Goal: Navigation & Orientation: Find specific page/section

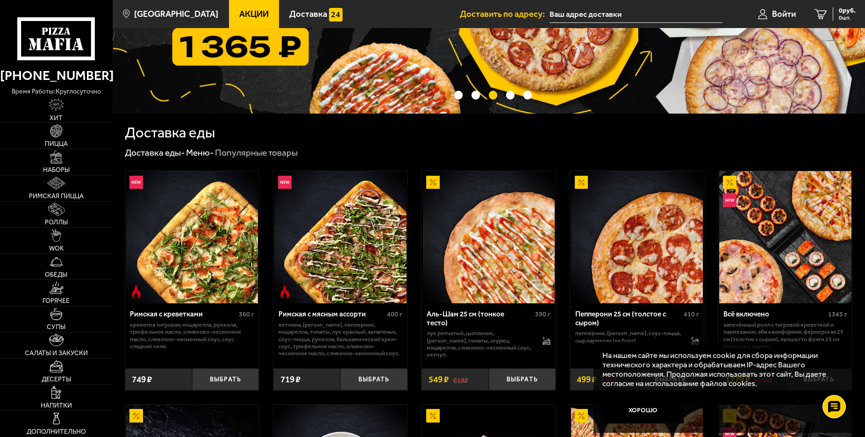
scroll to position [140, 0]
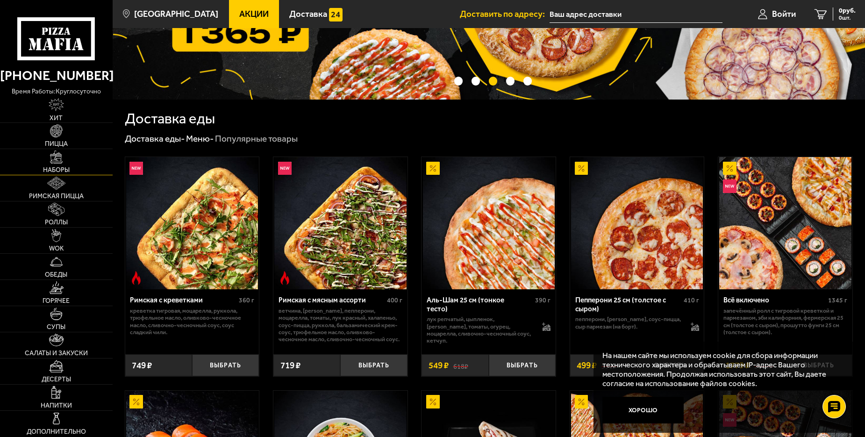
click at [53, 159] on img at bounding box center [56, 156] width 13 height 13
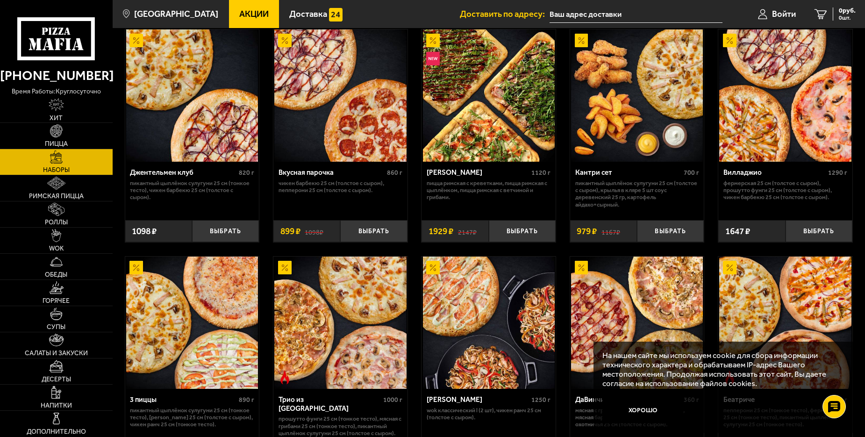
scroll to position [187, 0]
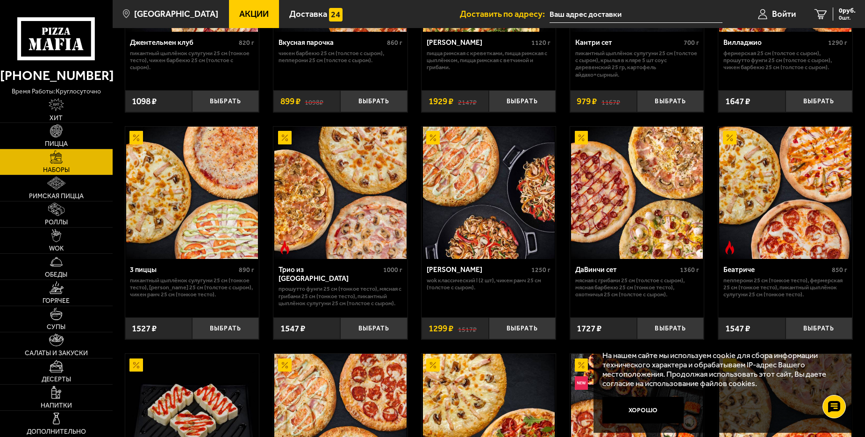
click at [635, 410] on button "Хорошо" at bounding box center [642, 410] width 81 height 27
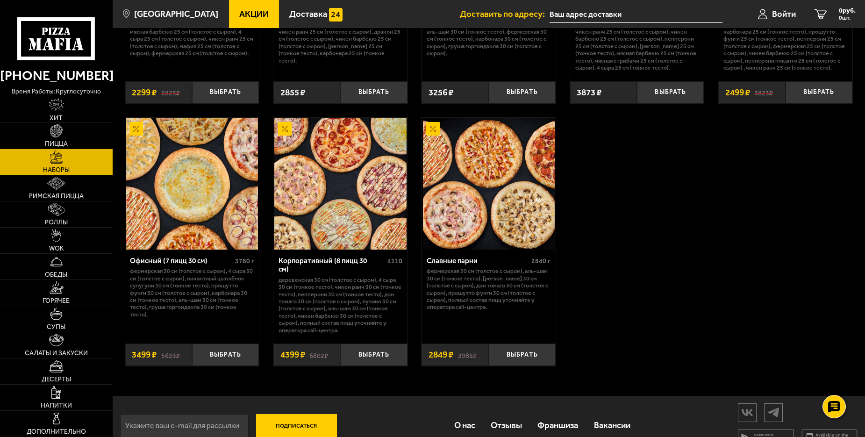
scroll to position [1338, 0]
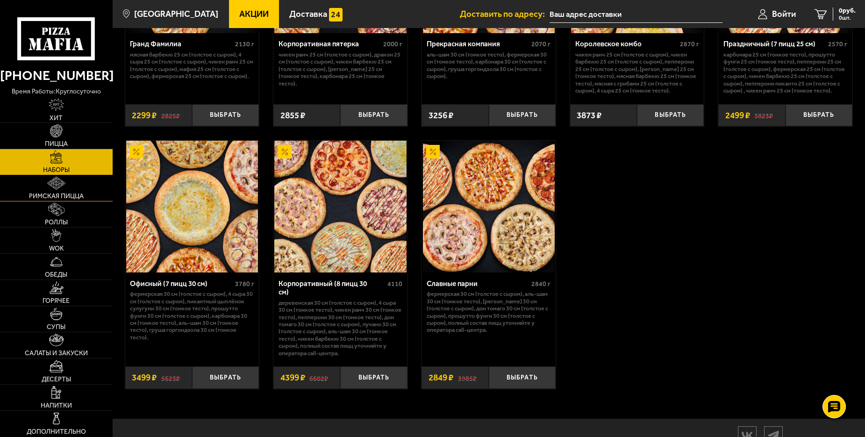
click at [70, 190] on link "Римская пицца" at bounding box center [56, 188] width 113 height 26
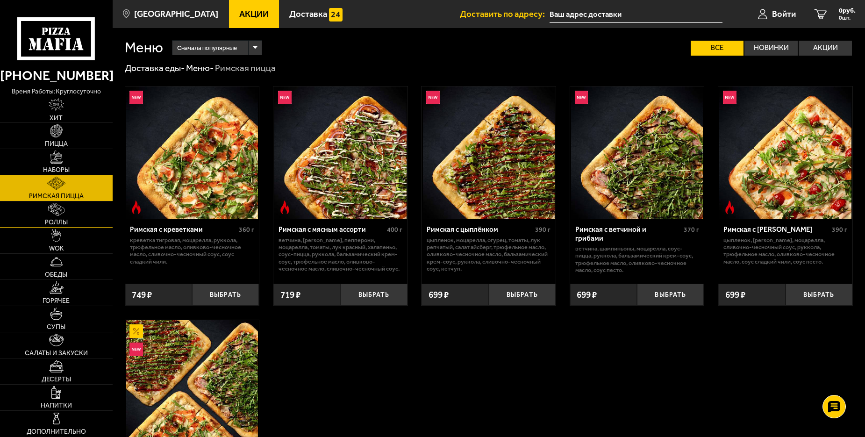
click at [64, 212] on img at bounding box center [56, 209] width 17 height 13
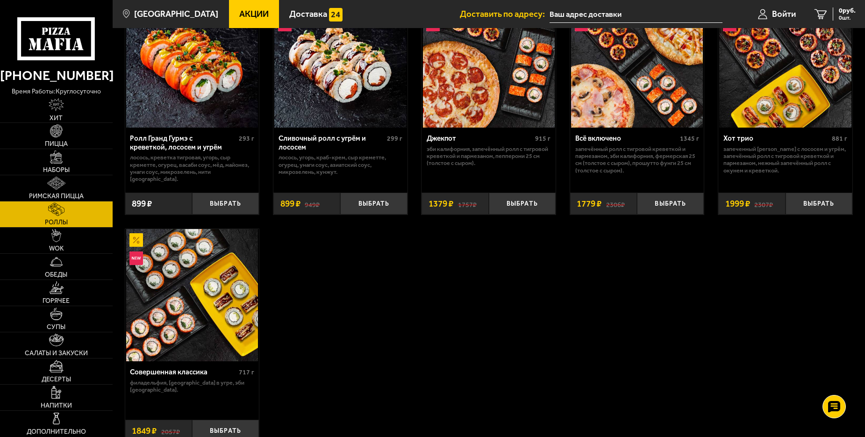
scroll to position [561, 0]
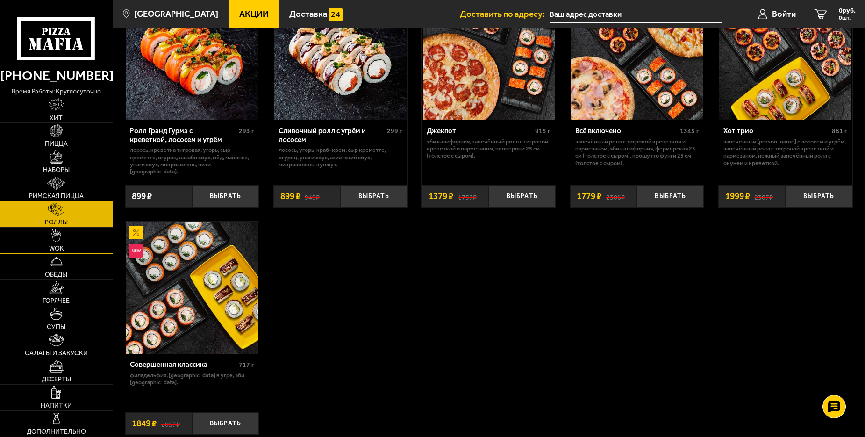
click at [48, 245] on link "WOK" at bounding box center [56, 241] width 113 height 26
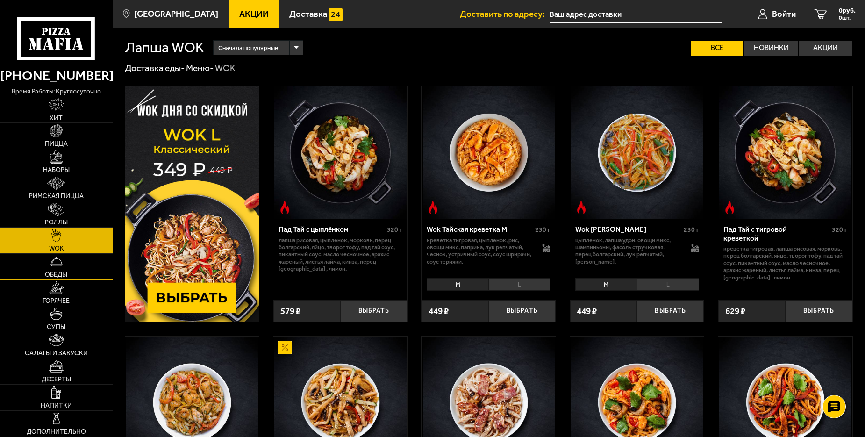
click at [59, 270] on link "Обеды" at bounding box center [56, 267] width 113 height 26
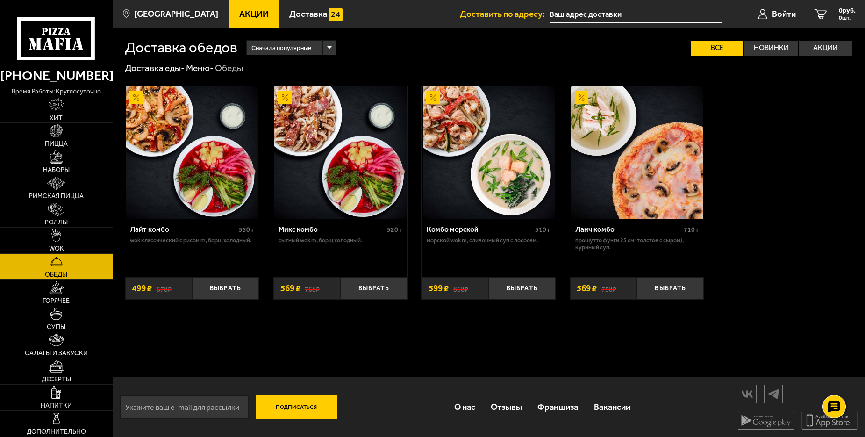
click at [78, 293] on link "Горячее" at bounding box center [56, 293] width 113 height 26
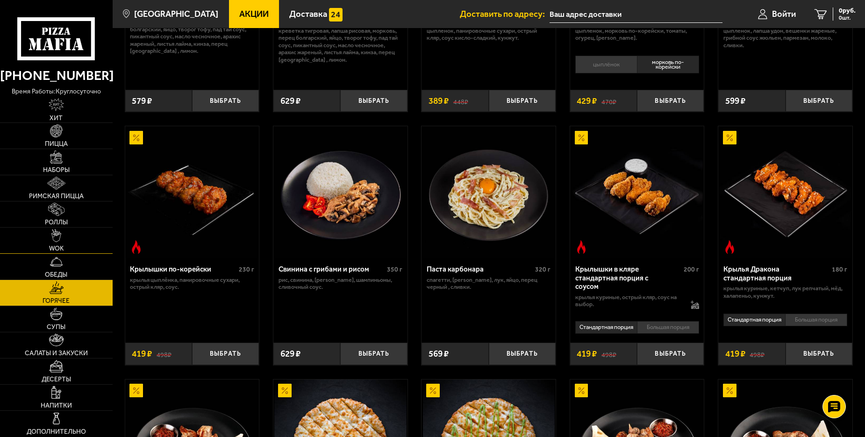
scroll to position [234, 0]
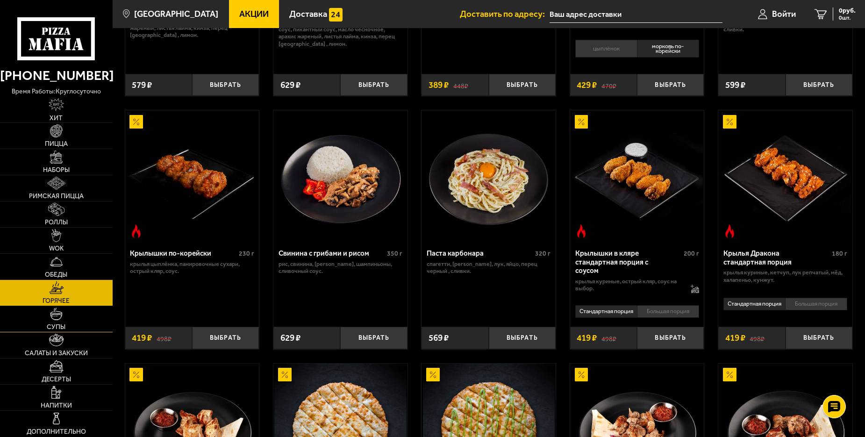
click at [74, 315] on link "Супы" at bounding box center [56, 319] width 113 height 26
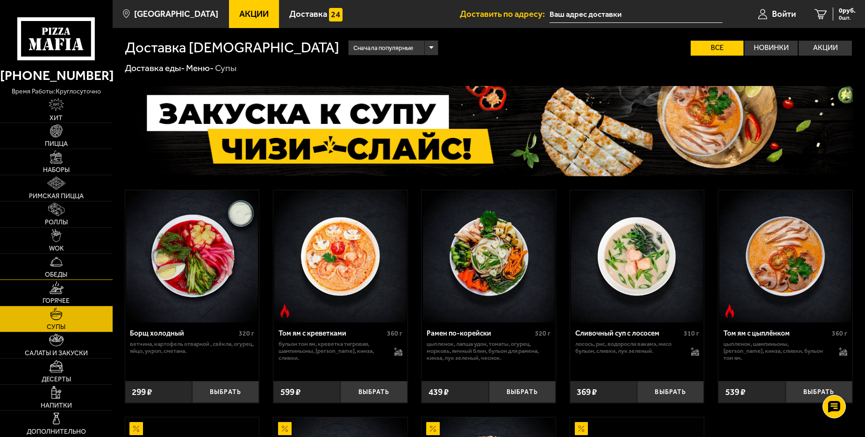
click at [72, 274] on link "Обеды" at bounding box center [56, 267] width 113 height 26
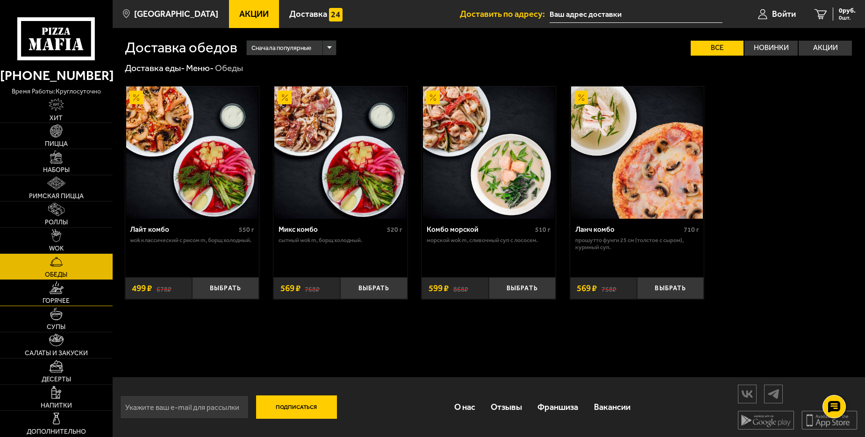
click at [65, 294] on link "Горячее" at bounding box center [56, 293] width 113 height 26
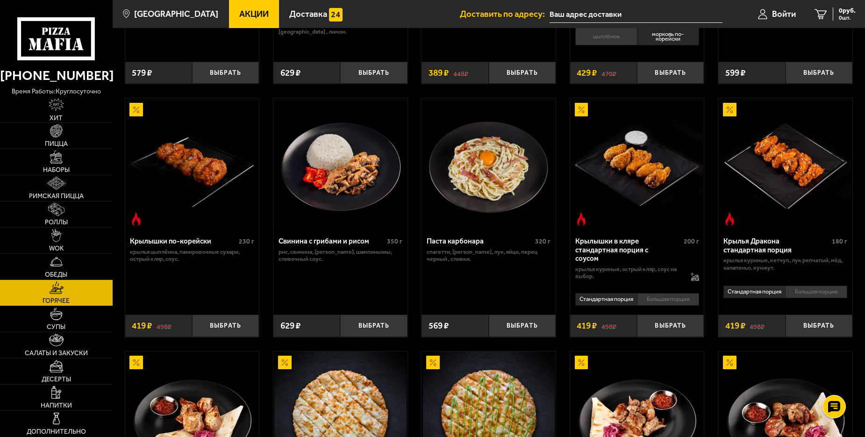
scroll to position [280, 0]
